Goal: Check status: Check status

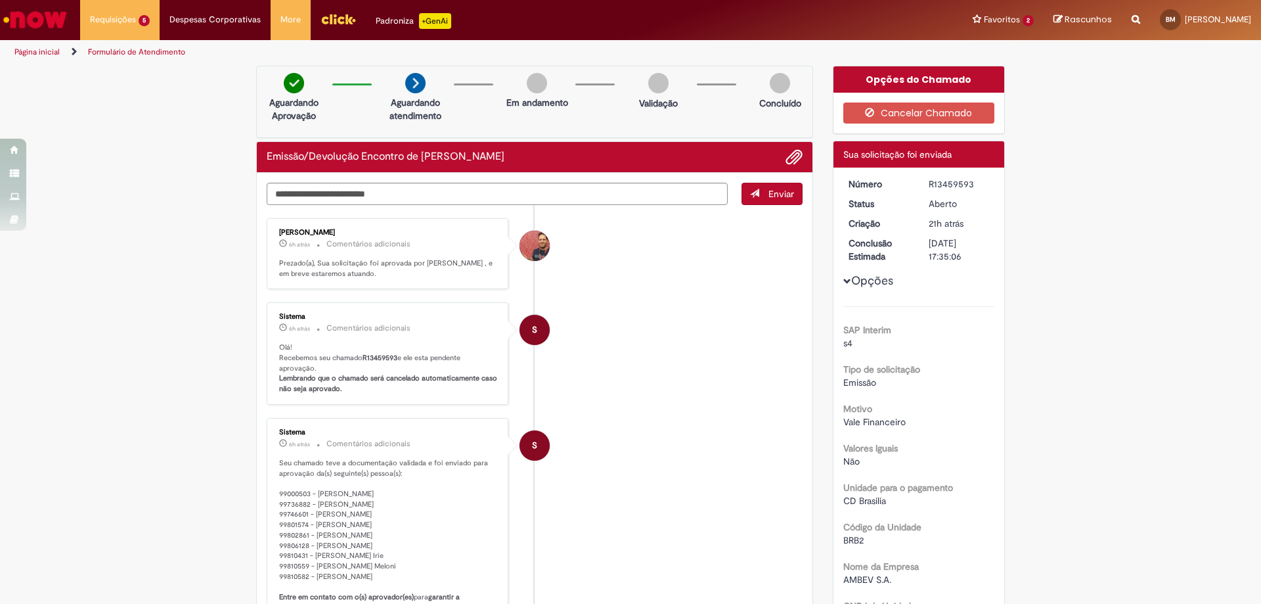
drag, startPoint x: 923, startPoint y: 183, endPoint x: 971, endPoint y: 188, distance: 48.2
click at [971, 188] on dd "R13459593" at bounding box center [959, 183] width 81 height 13
copy div "R13459593"
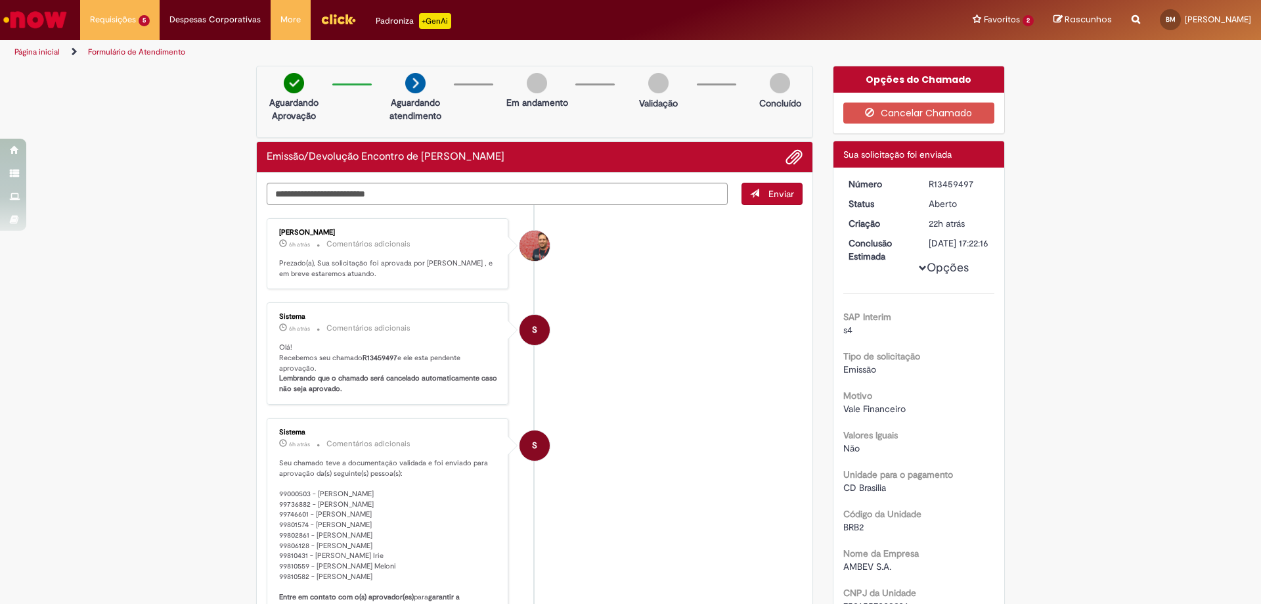
drag, startPoint x: 924, startPoint y: 179, endPoint x: 983, endPoint y: 186, distance: 59.5
click at [983, 186] on div "R13459497" at bounding box center [959, 183] width 61 height 13
copy div "R13459497"
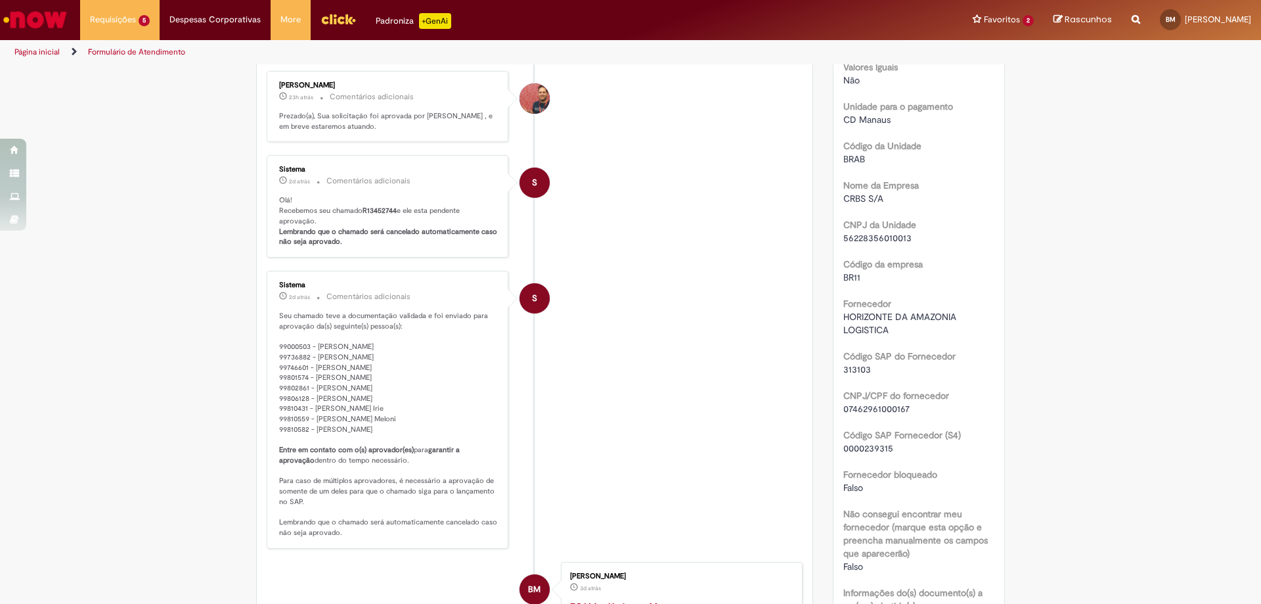
scroll to position [854, 0]
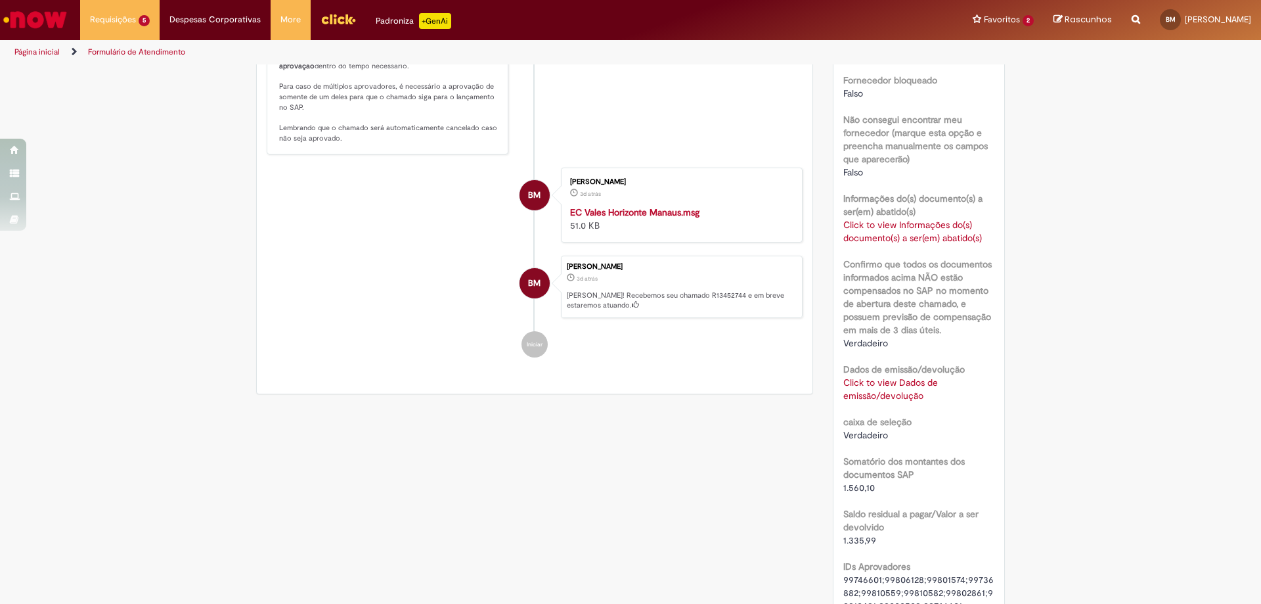
click at [881, 387] on link "Click to view Dados de emissão/devolução" at bounding box center [890, 388] width 95 height 25
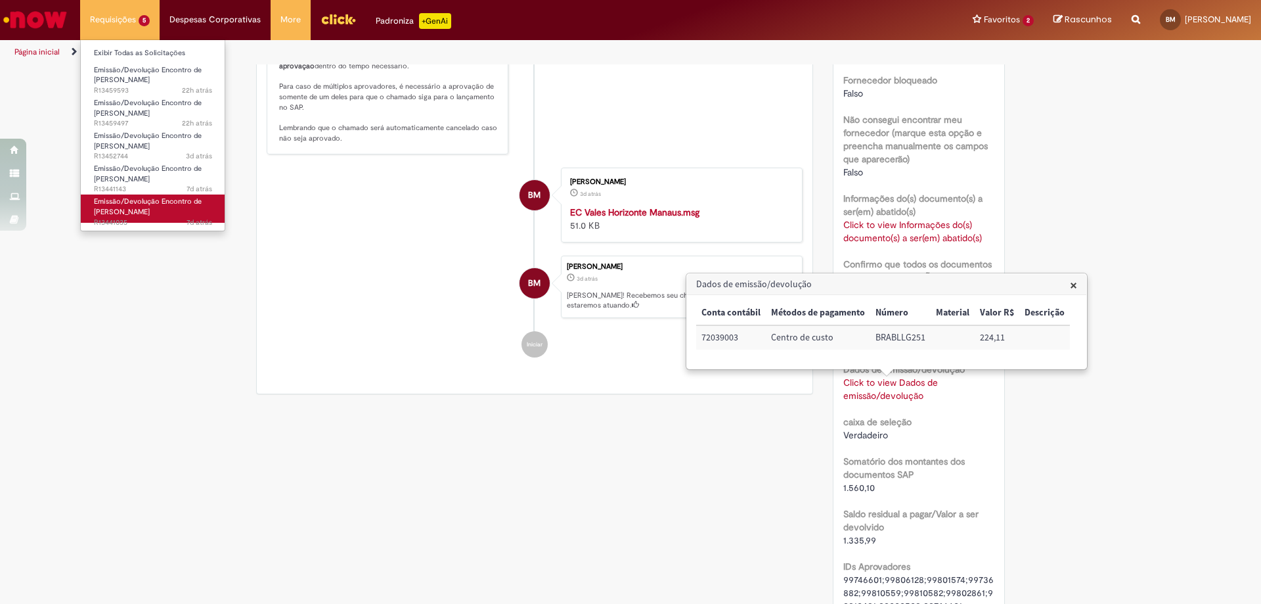
click at [120, 206] on span "Emissão/Devolução Encontro de [PERSON_NAME]" at bounding box center [148, 206] width 108 height 20
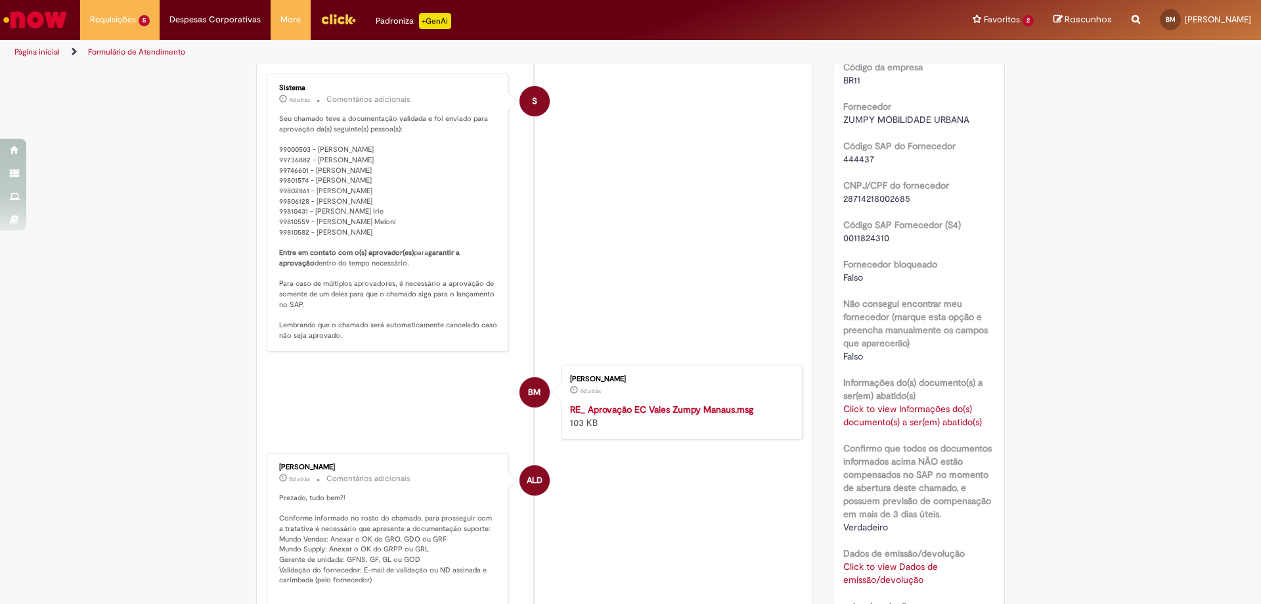
scroll to position [985, 0]
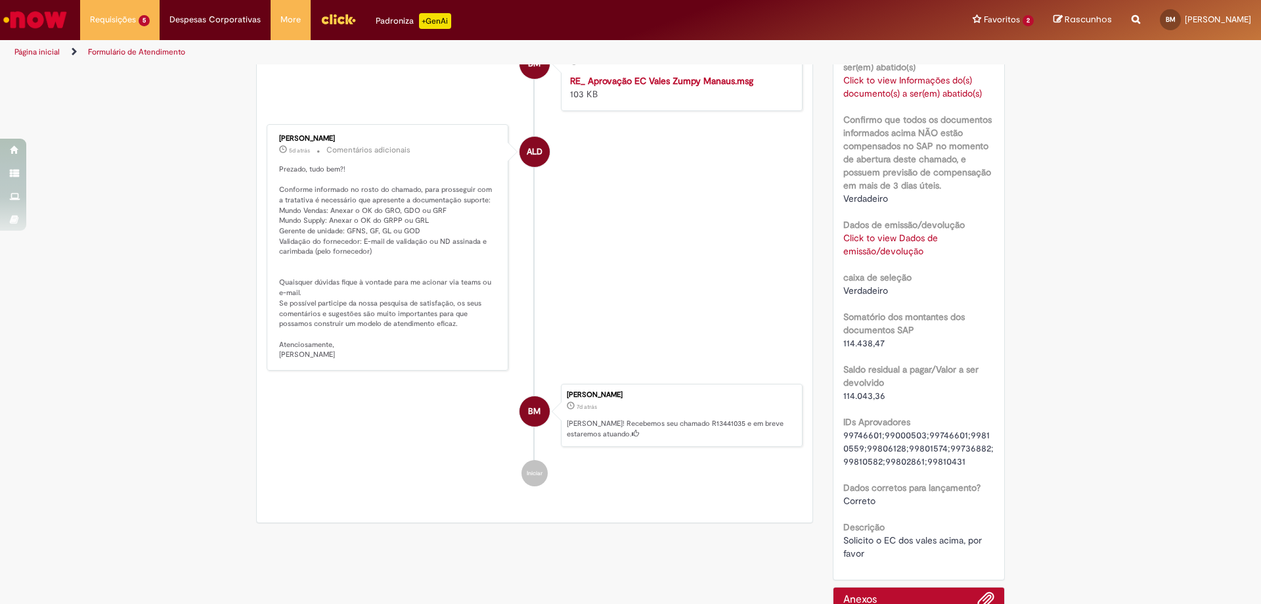
click at [876, 238] on link "Click to view Dados de emissão/devolução" at bounding box center [890, 244] width 95 height 25
